Goal: Download file/media

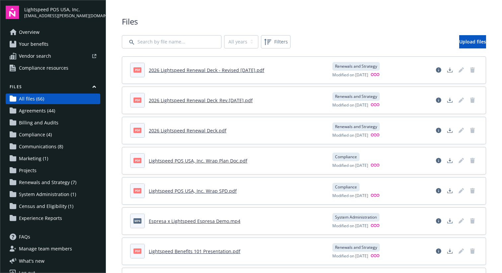
click at [191, 130] on link "2026 Lightspeed Renewal Deck.pdf" at bounding box center [188, 130] width 78 height 6
click at [230, 68] on link "2026 Lightspeed Renewal Deck - Revised [DATE].pdf" at bounding box center [207, 70] width 116 height 6
